Goal: Use online tool/utility: Utilize a website feature to perform a specific function

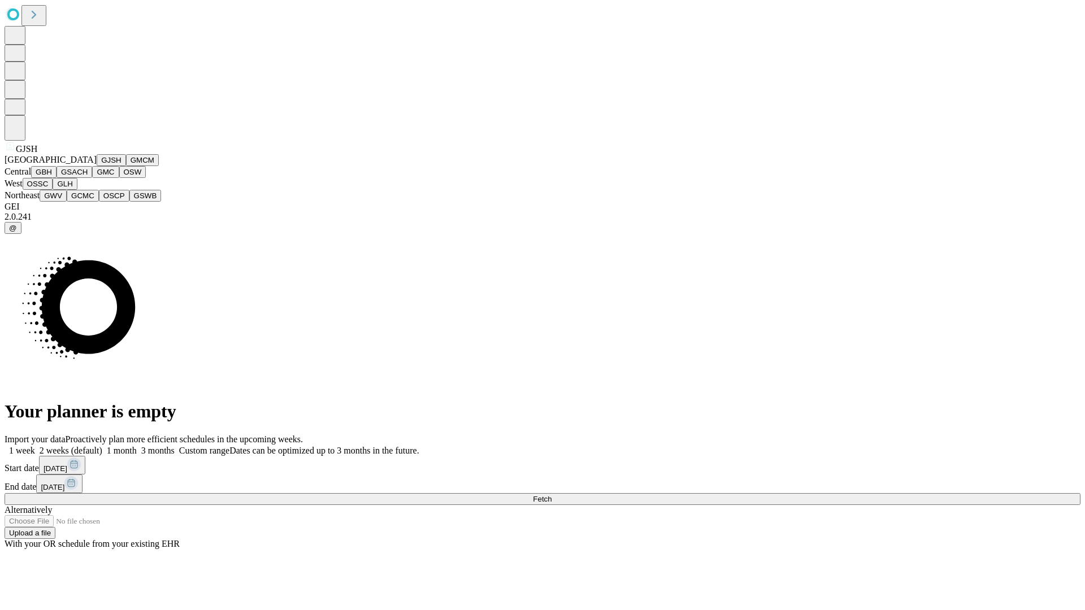
click at [97, 166] on button "GJSH" at bounding box center [111, 160] width 29 height 12
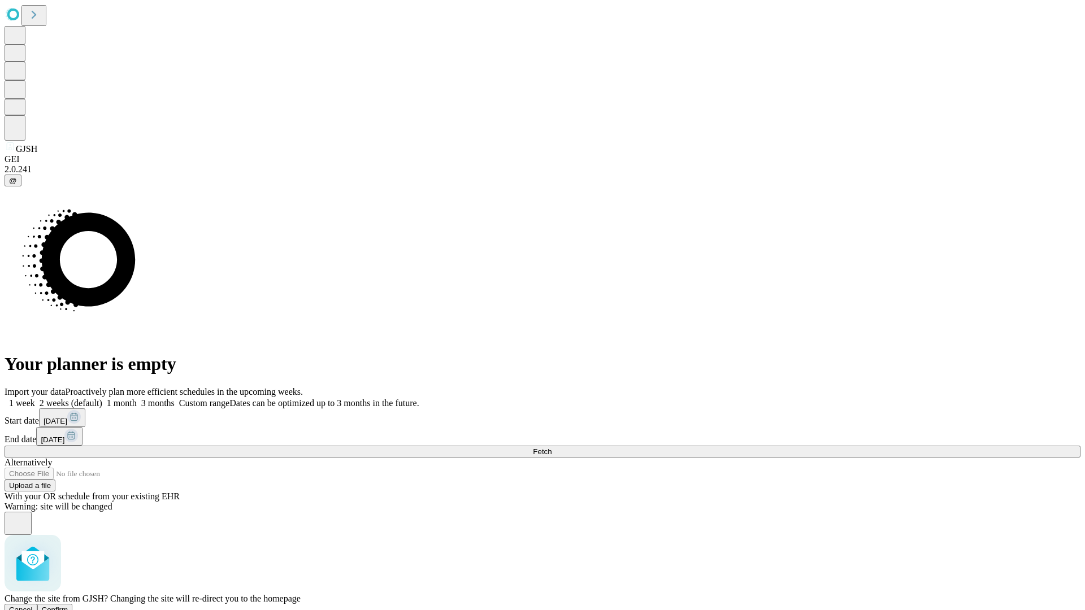
click at [68, 606] on span "Confirm" at bounding box center [55, 610] width 27 height 8
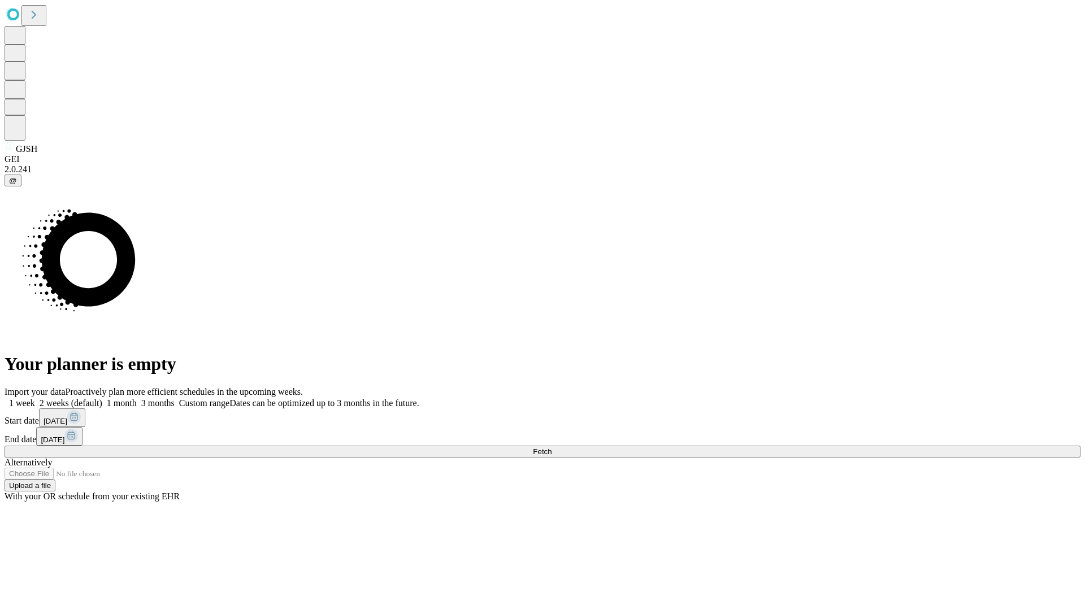
click at [102, 398] on label "2 weeks (default)" at bounding box center [68, 403] width 67 height 10
click at [551, 447] on span "Fetch" at bounding box center [542, 451] width 19 height 8
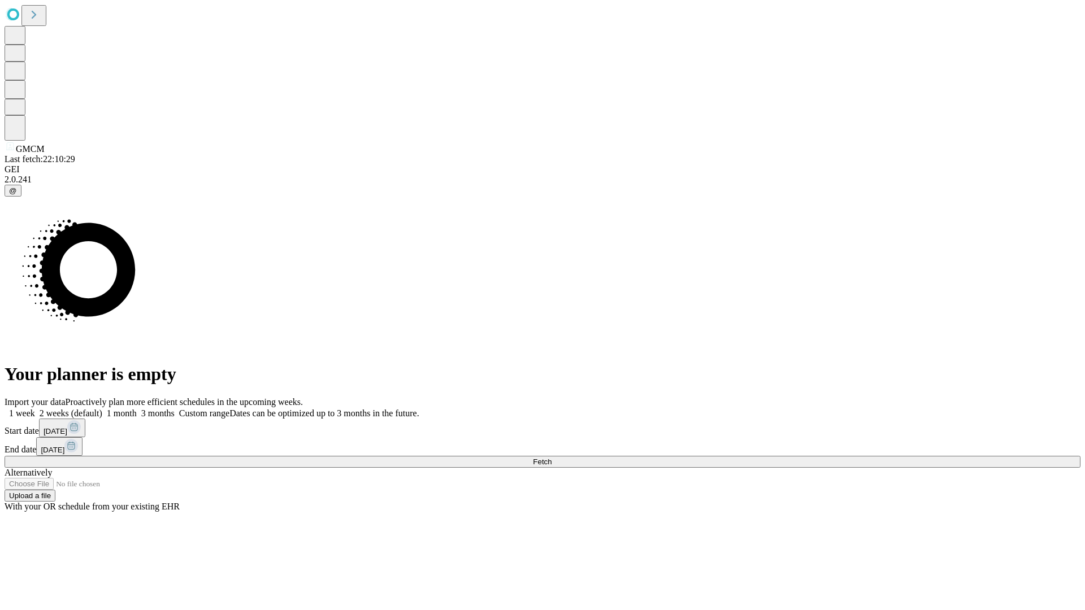
click at [102, 408] on label "2 weeks (default)" at bounding box center [68, 413] width 67 height 10
click at [551, 458] on span "Fetch" at bounding box center [542, 462] width 19 height 8
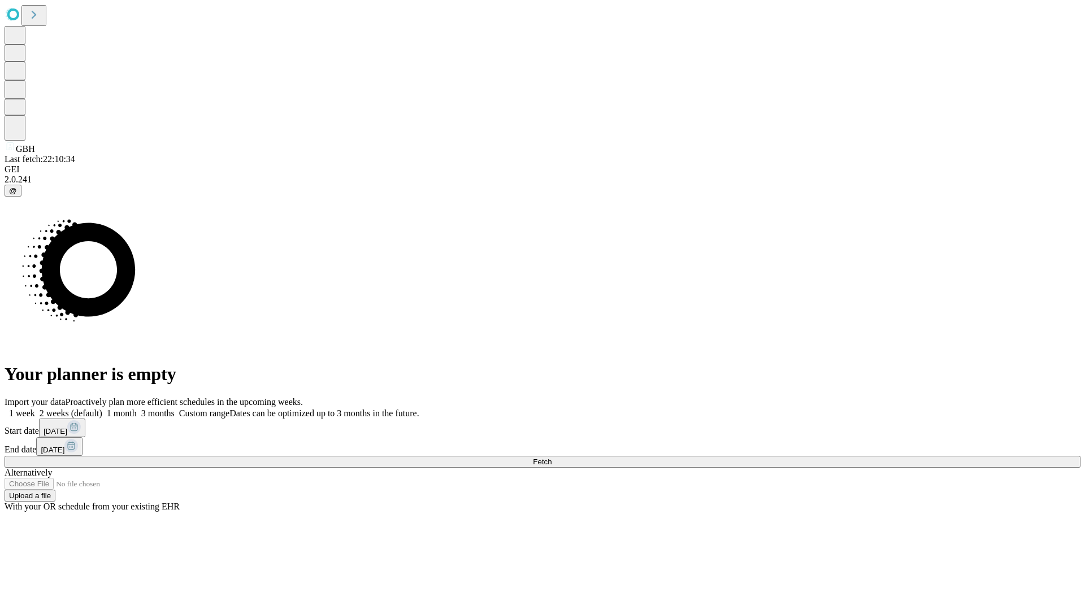
click at [102, 408] on label "2 weeks (default)" at bounding box center [68, 413] width 67 height 10
click at [551, 458] on span "Fetch" at bounding box center [542, 462] width 19 height 8
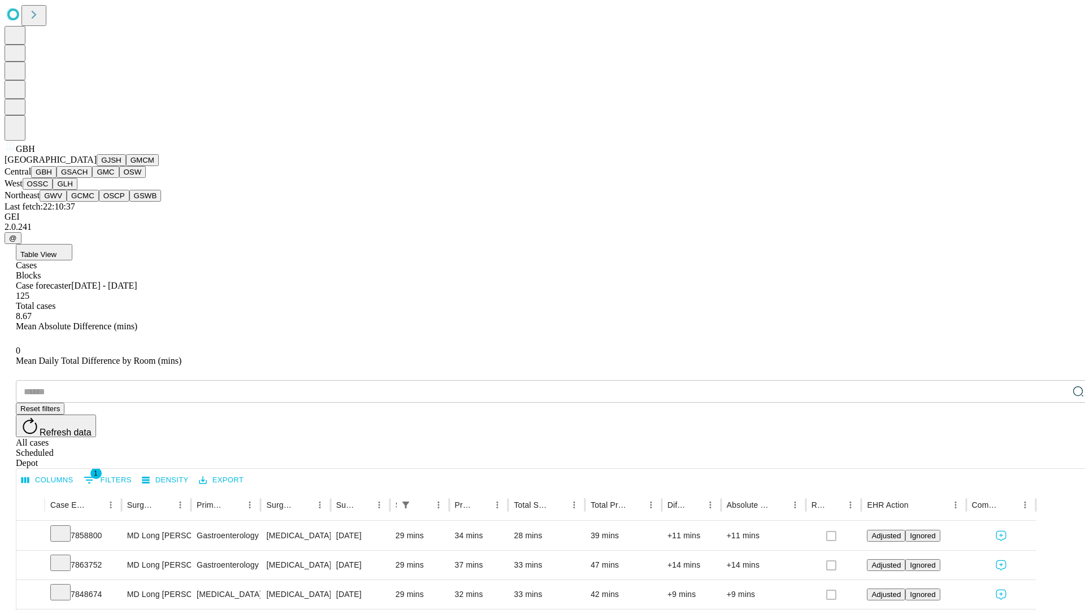
click at [88, 178] on button "GSACH" at bounding box center [74, 172] width 36 height 12
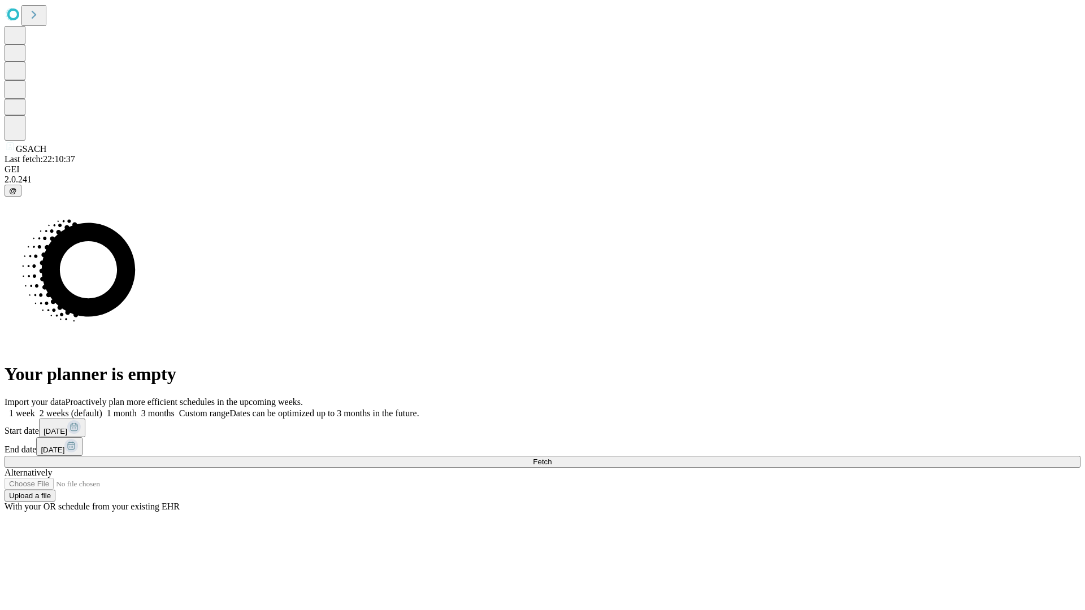
click at [102, 408] on label "2 weeks (default)" at bounding box center [68, 413] width 67 height 10
click at [551, 458] on span "Fetch" at bounding box center [542, 462] width 19 height 8
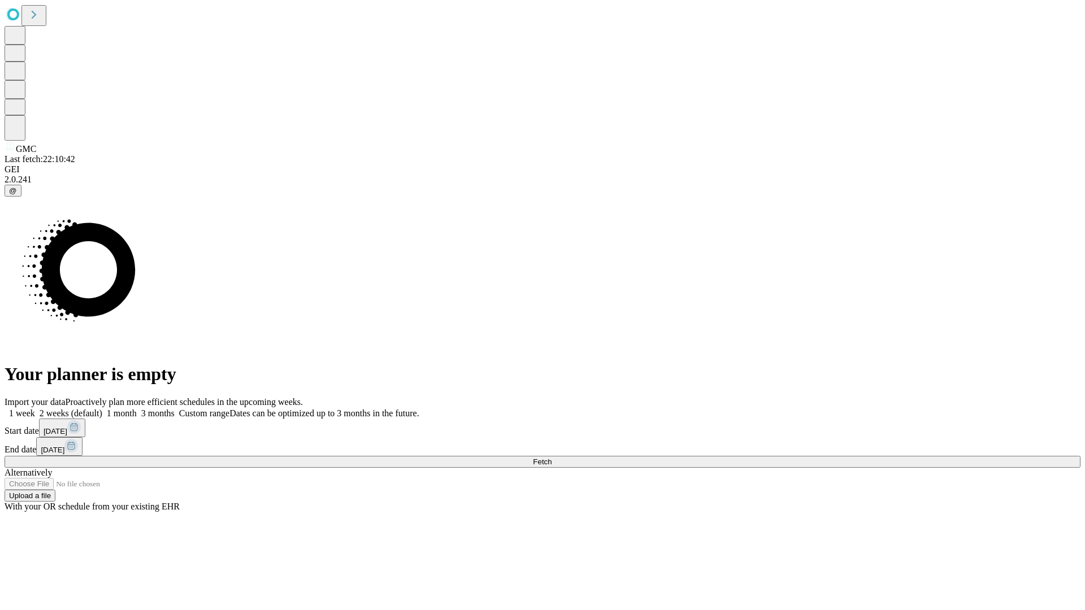
click at [102, 408] on label "2 weeks (default)" at bounding box center [68, 413] width 67 height 10
click at [551, 458] on span "Fetch" at bounding box center [542, 462] width 19 height 8
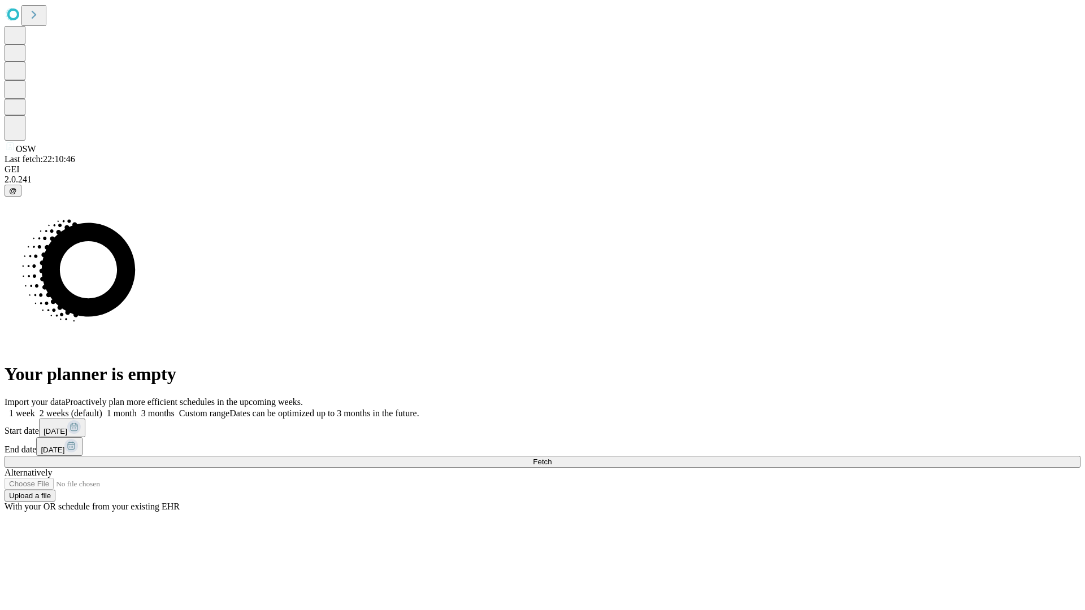
click at [102, 408] on label "2 weeks (default)" at bounding box center [68, 413] width 67 height 10
click at [551, 458] on span "Fetch" at bounding box center [542, 462] width 19 height 8
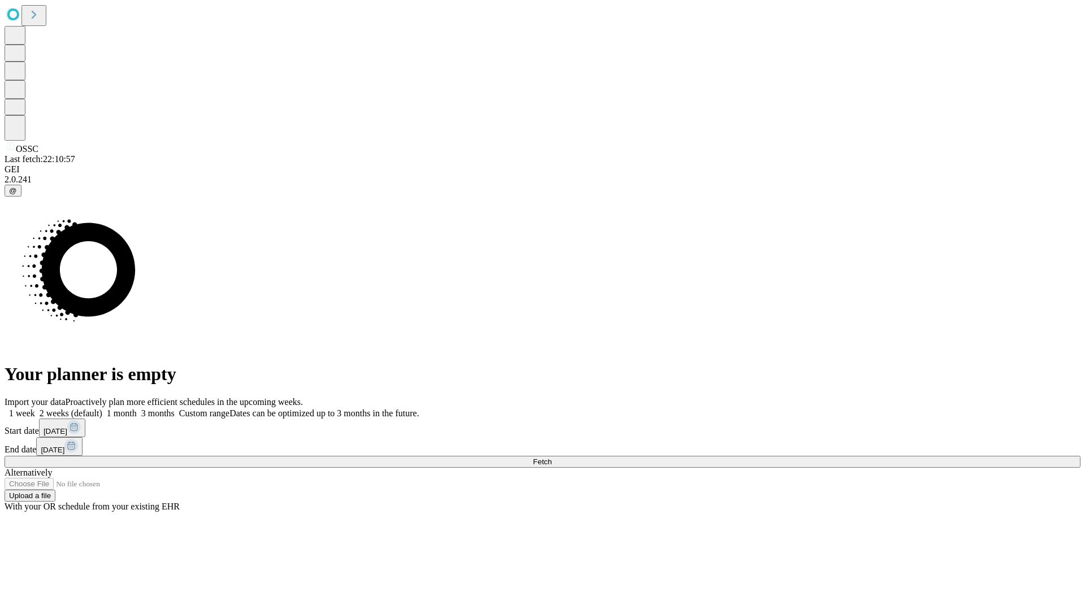
click at [102, 408] on label "2 weeks (default)" at bounding box center [68, 413] width 67 height 10
click at [551, 458] on span "Fetch" at bounding box center [542, 462] width 19 height 8
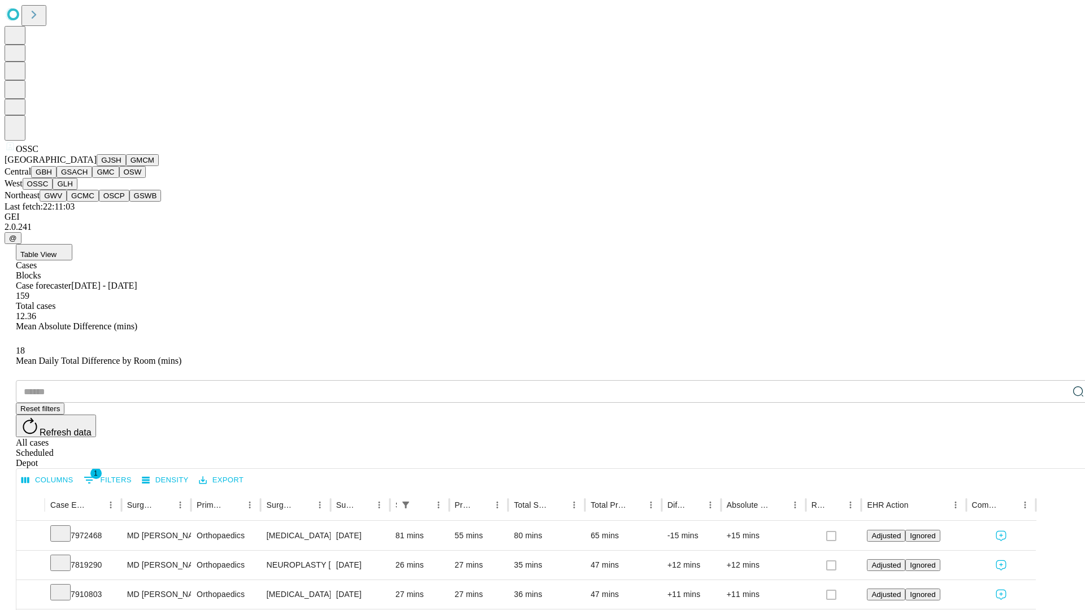
click at [77, 190] on button "GLH" at bounding box center [65, 184] width 24 height 12
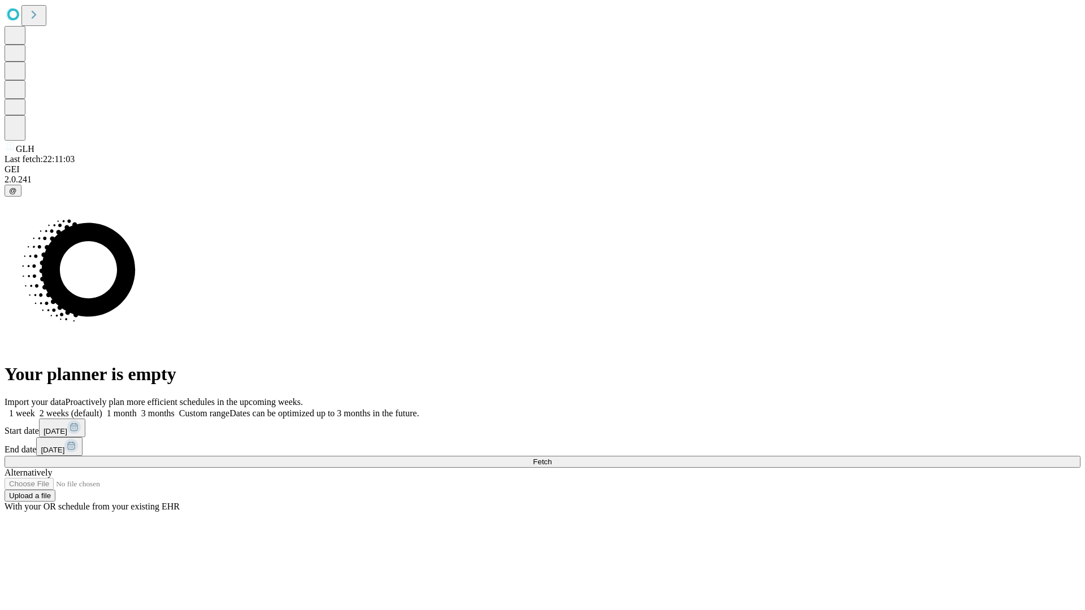
click at [102, 408] on label "2 weeks (default)" at bounding box center [68, 413] width 67 height 10
click at [551, 458] on span "Fetch" at bounding box center [542, 462] width 19 height 8
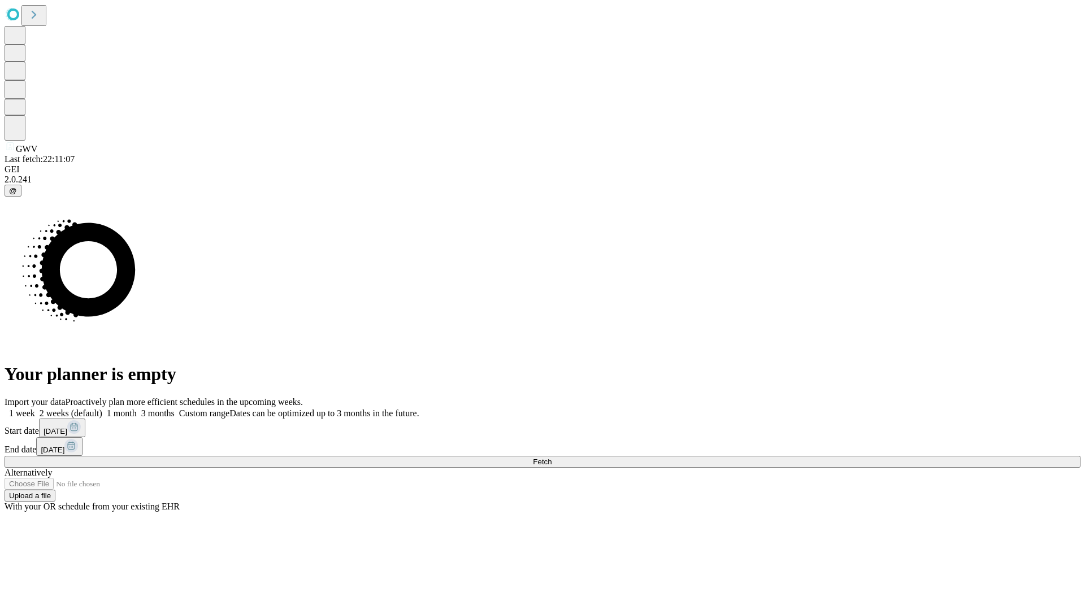
click at [102, 408] on label "2 weeks (default)" at bounding box center [68, 413] width 67 height 10
click at [551, 458] on span "Fetch" at bounding box center [542, 462] width 19 height 8
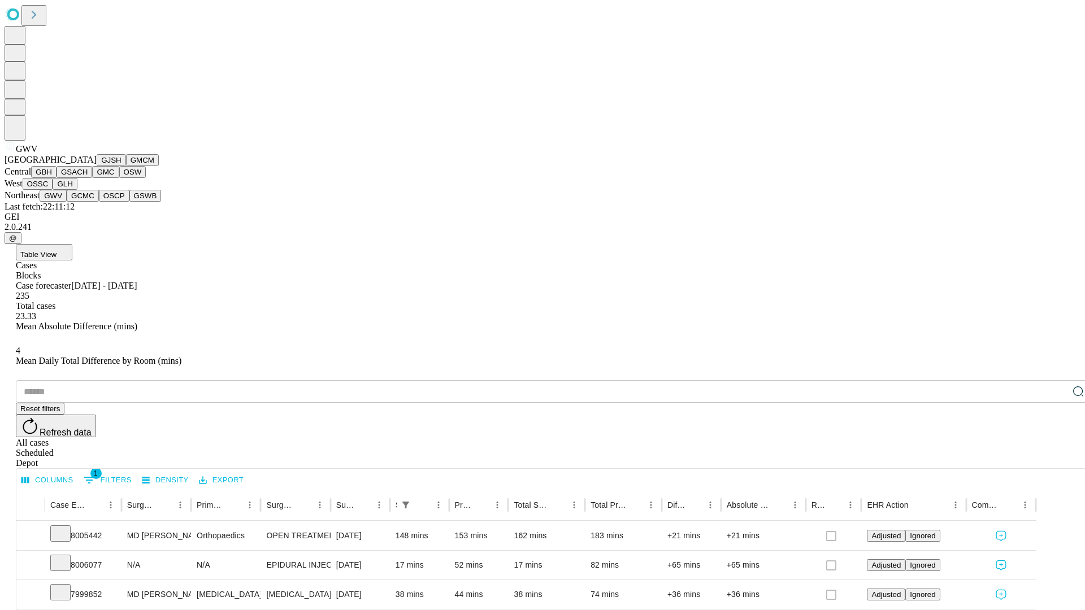
click at [88, 202] on button "GCMC" at bounding box center [83, 196] width 32 height 12
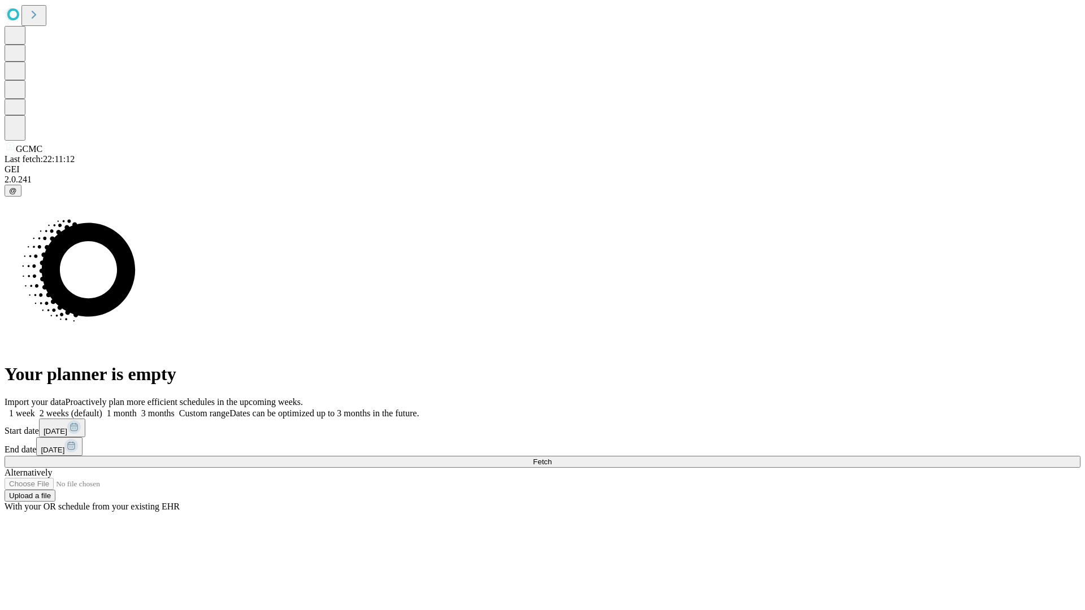
click at [102, 408] on label "2 weeks (default)" at bounding box center [68, 413] width 67 height 10
click at [551, 458] on span "Fetch" at bounding box center [542, 462] width 19 height 8
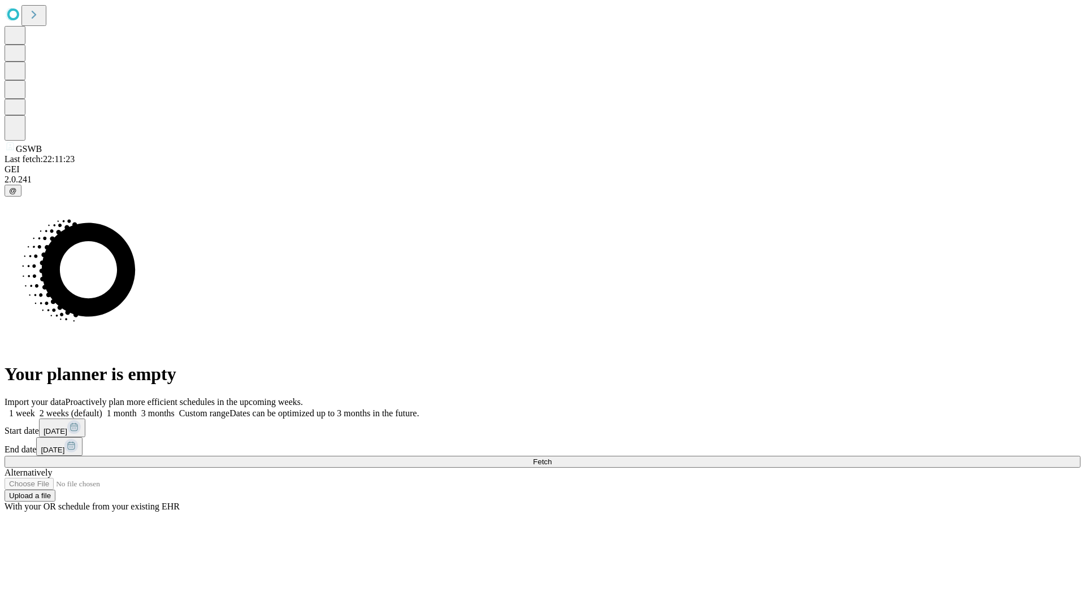
click at [551, 458] on span "Fetch" at bounding box center [542, 462] width 19 height 8
